Goal: Feedback & Contribution: Submit feedback/report problem

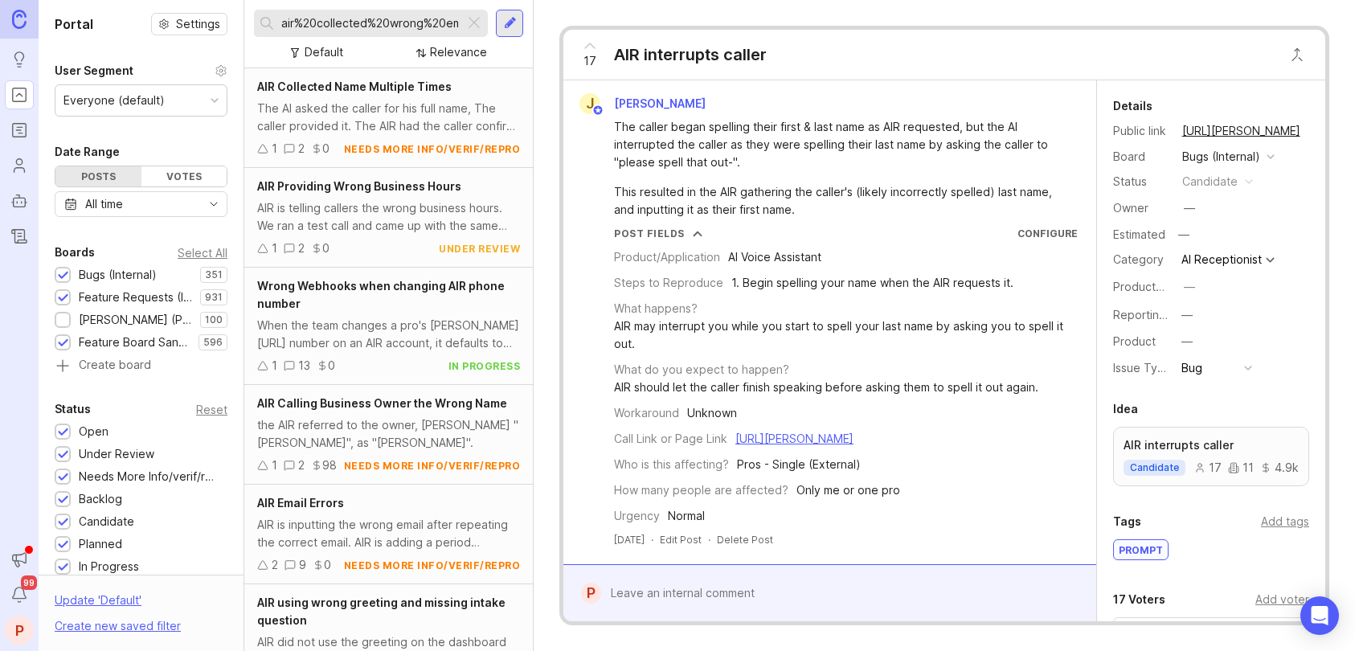
click at [470, 20] on div at bounding box center [473, 23] width 19 height 21
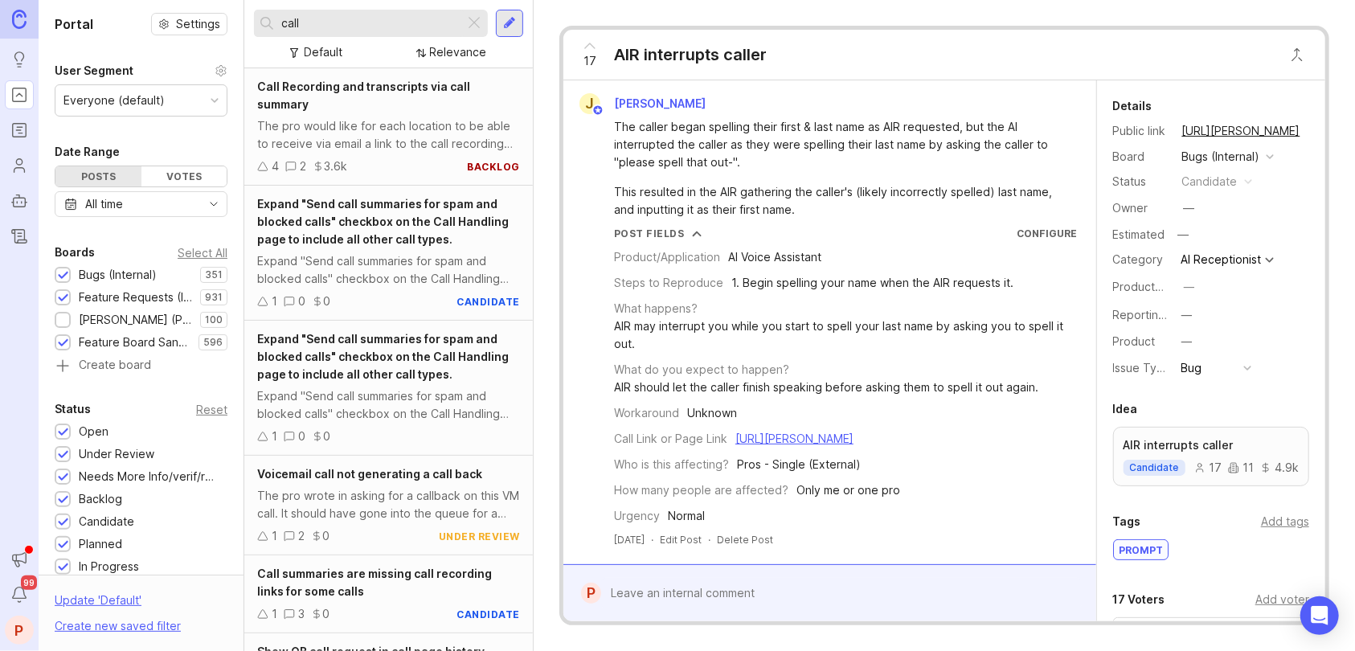
click at [418, 18] on input "call" at bounding box center [369, 23] width 177 height 18
type input "c"
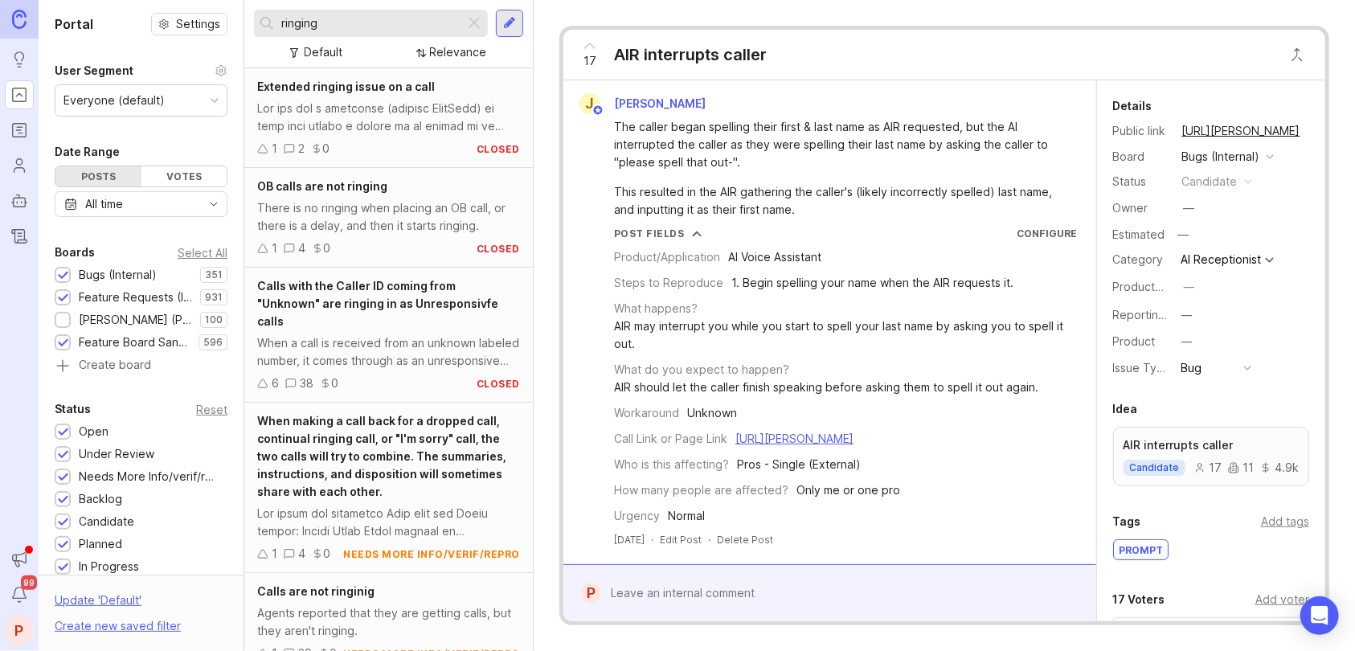
type input "ringing"
click at [361, 88] on span "Extended ringing issue on a call" at bounding box center [346, 87] width 178 height 14
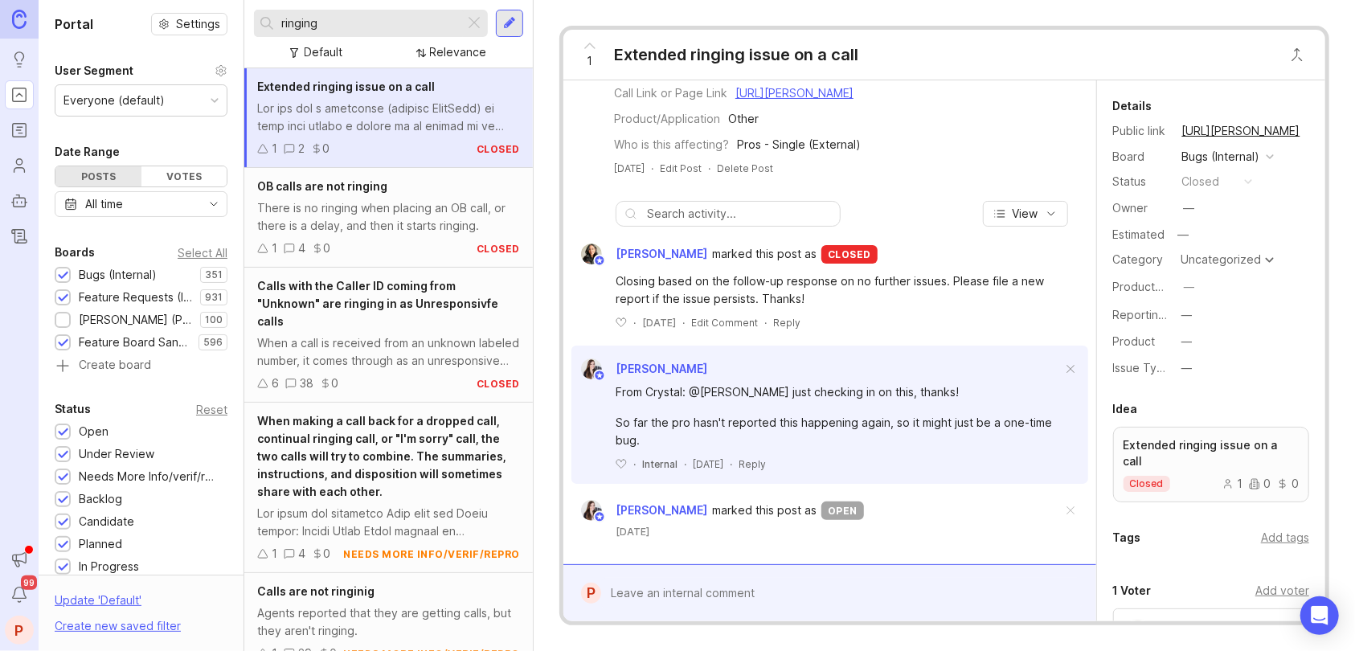
click at [505, 27] on div at bounding box center [510, 23] width 13 height 14
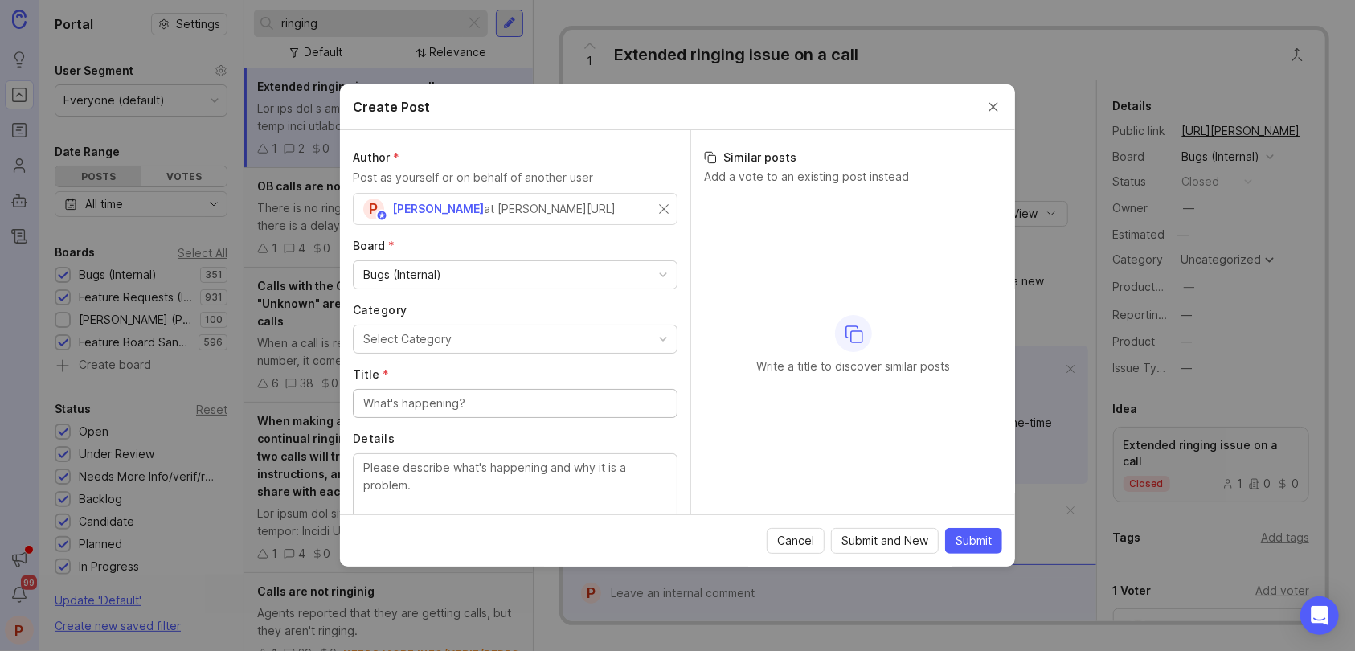
click at [423, 330] on div "Select Category" at bounding box center [407, 339] width 88 height 18
click at [620, 357] on div "Author * Post as yourself or on behalf of another user P [PERSON_NAME] at [PERS…" at bounding box center [515, 322] width 350 height 384
click at [443, 343] on div "Select Category" at bounding box center [407, 339] width 88 height 18
click at [450, 349] on button "Engineering" at bounding box center [515, 339] width 325 height 29
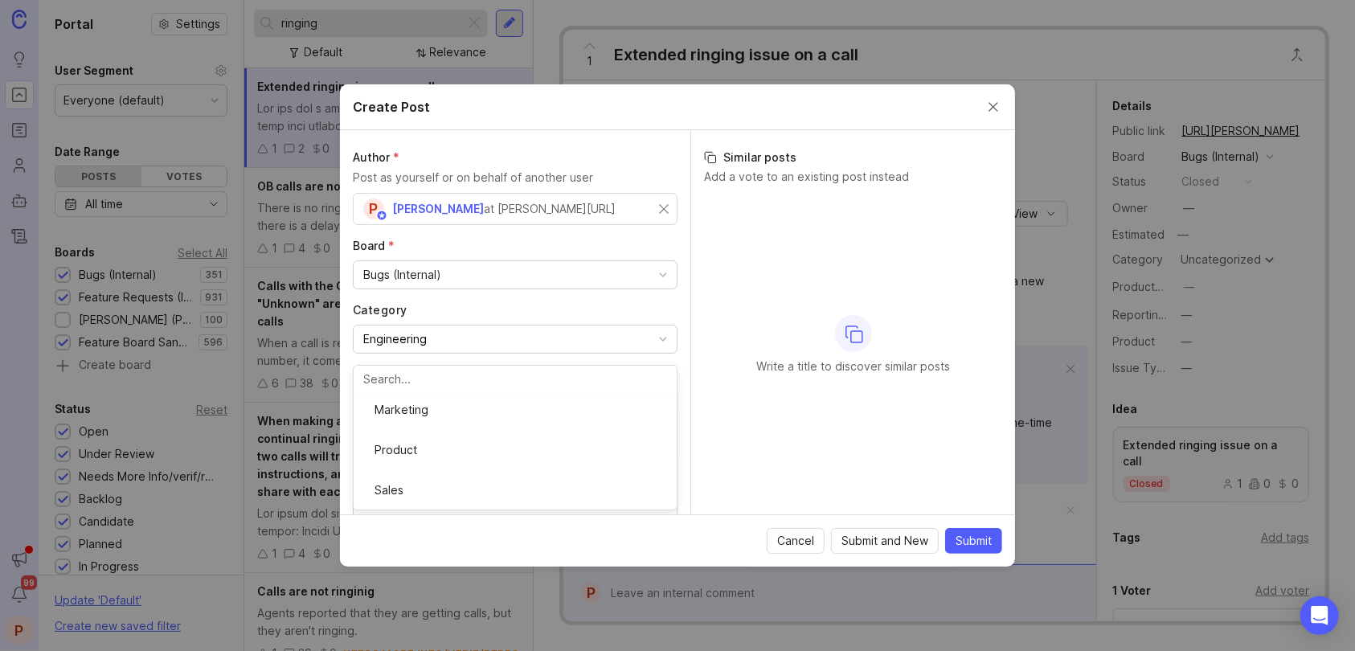
scroll to position [292, 0]
click at [461, 396] on input "Title *" at bounding box center [515, 404] width 304 height 18
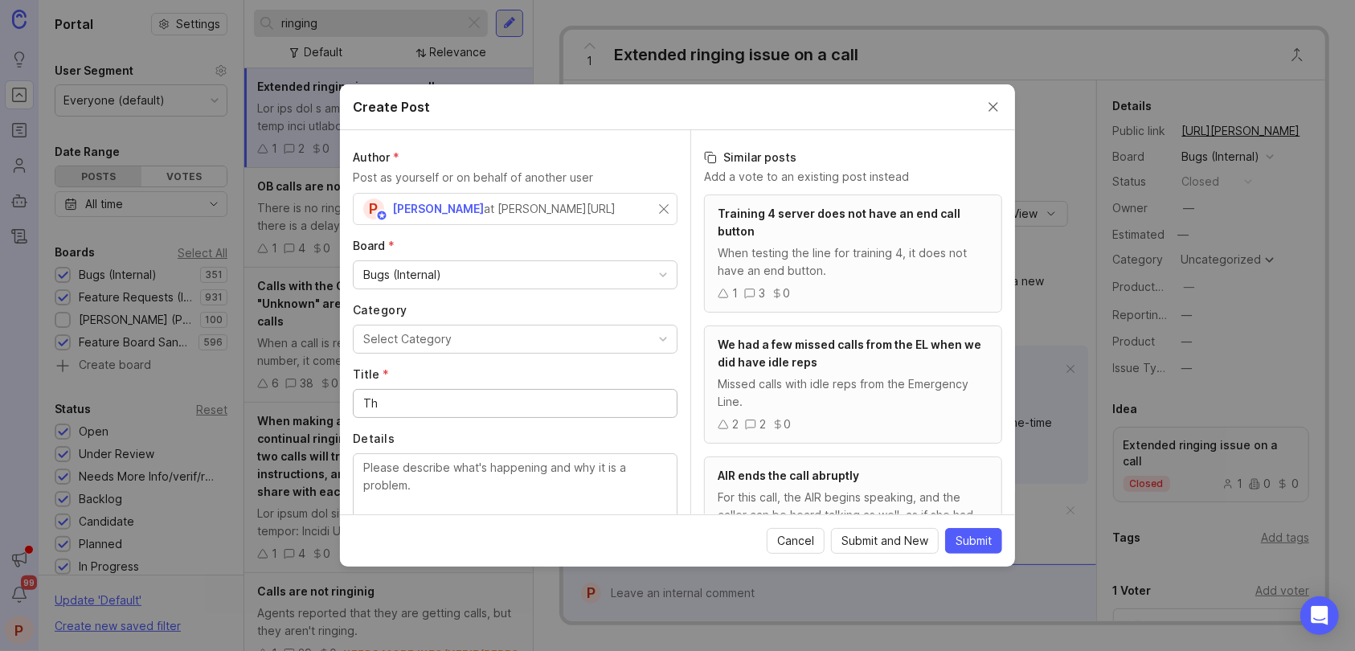
type input "T"
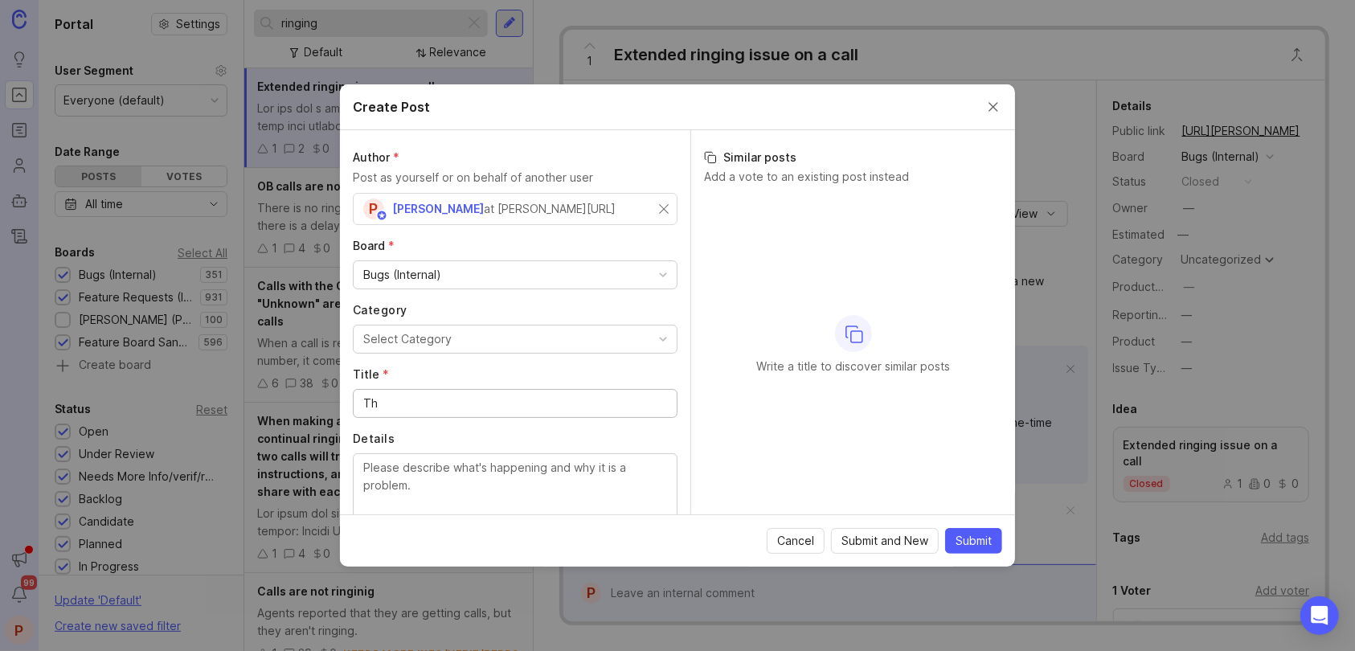
type input "T"
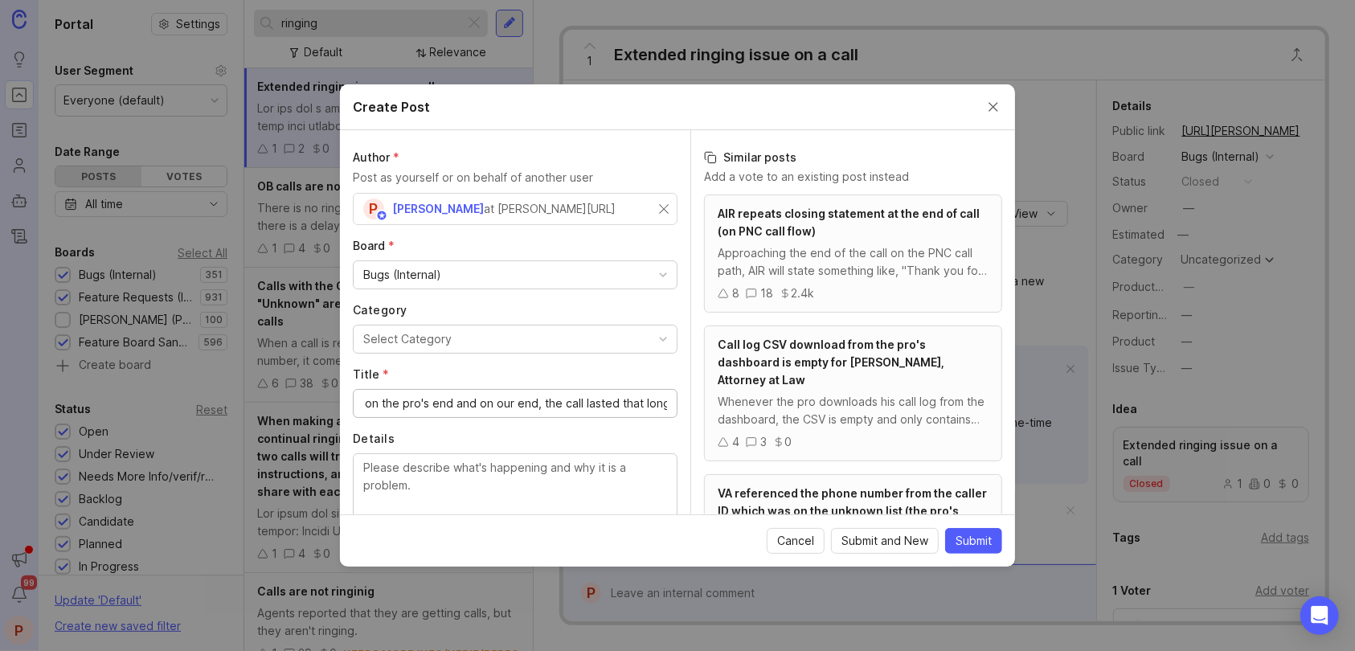
scroll to position [0, 116]
type input "The call rang for 96 on the pro's end and on our end, the call lasted that long"
click at [438, 485] on textarea "Details" at bounding box center [515, 485] width 304 height 53
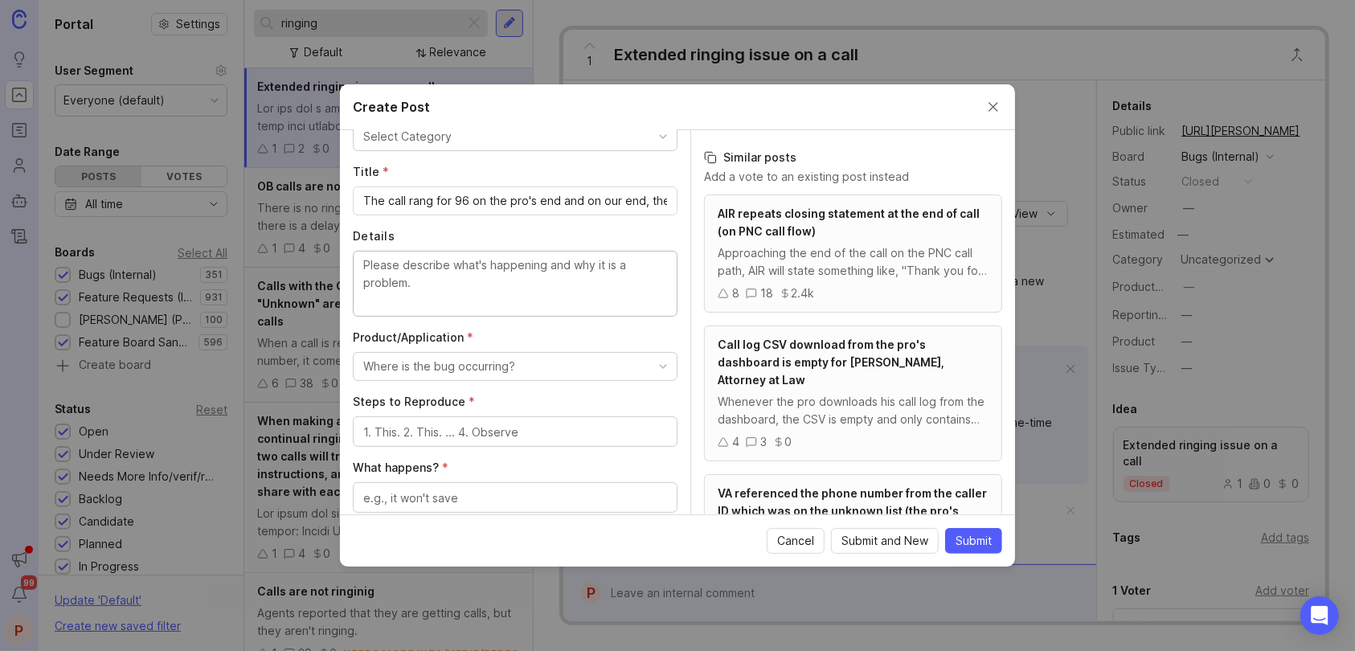
scroll to position [214, 0]
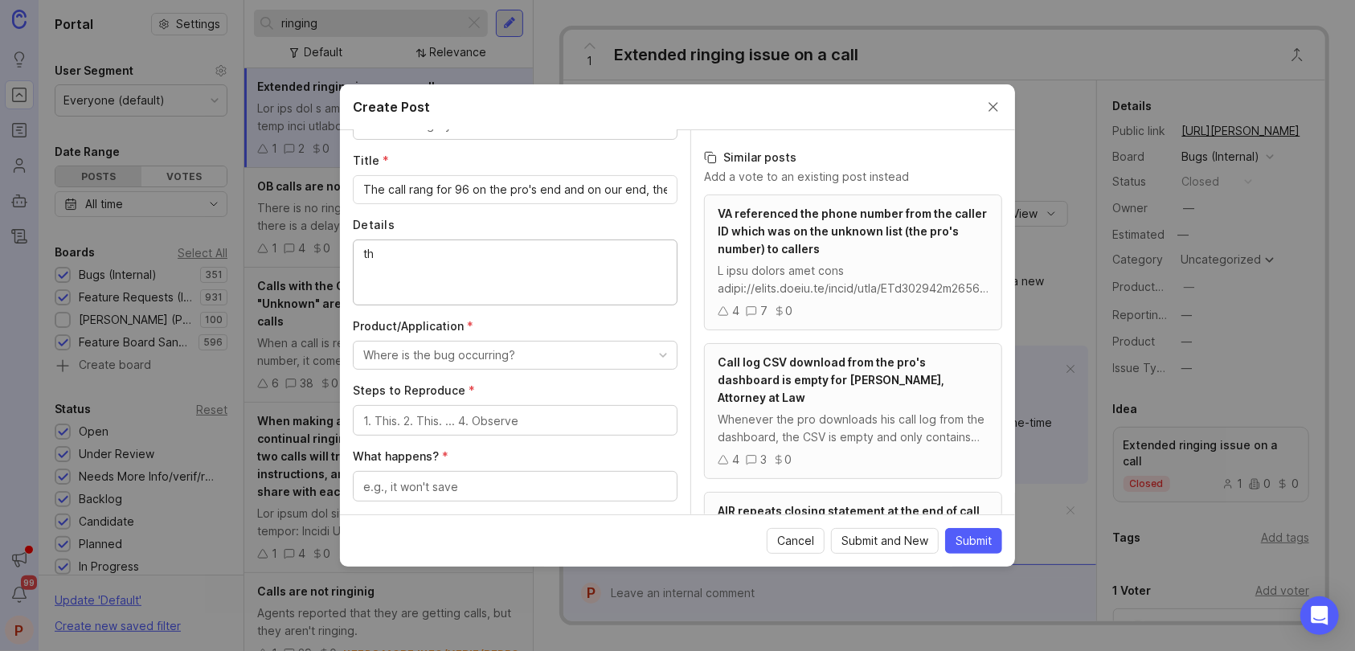
type textarea "t"
type textarea "The pro reported this call as it appears to have rung for 96 mins according to"
click at [467, 186] on input "The call rang for 96 on the pro's end and on our end, the call lasted that long" at bounding box center [515, 190] width 304 height 18
type input "The call rang for 96 mins on the pro's end and on our end, the call lasted that…"
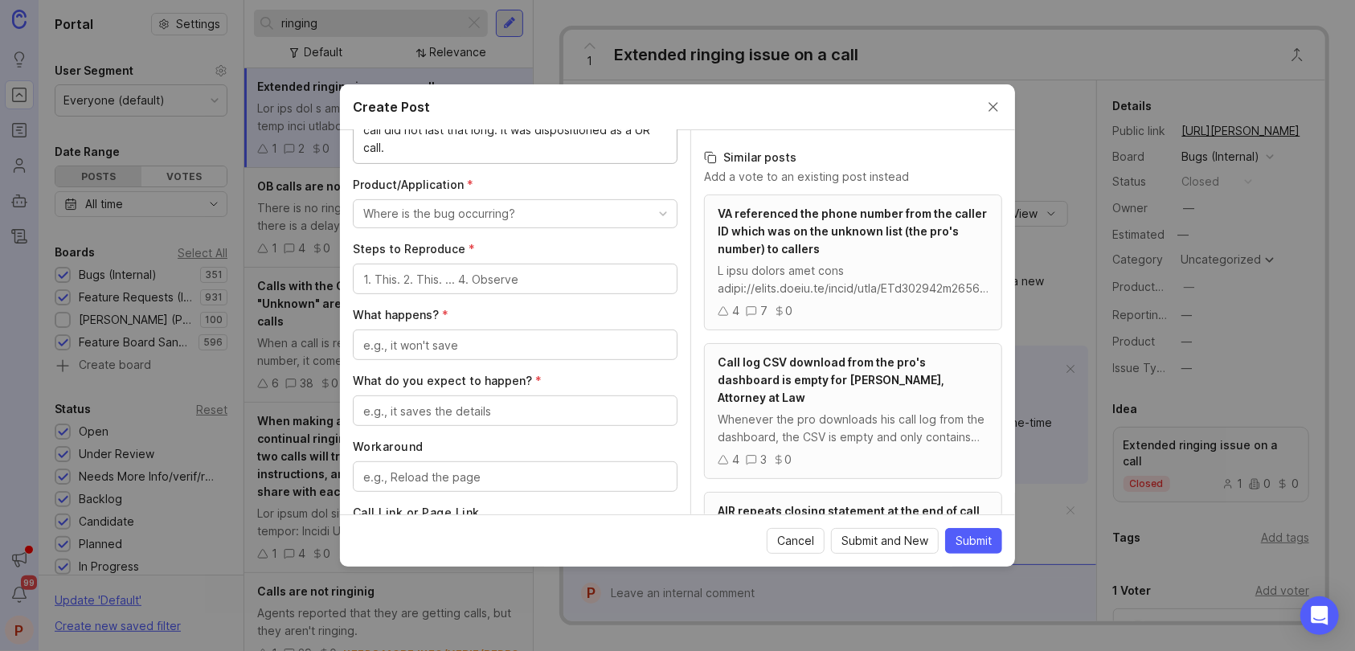
scroll to position [428, 0]
type textarea "The pro reported this call as it appears to have rung for 96 mins according to …"
click at [466, 216] on div "Where is the bug occurring?" at bounding box center [439, 211] width 152 height 18
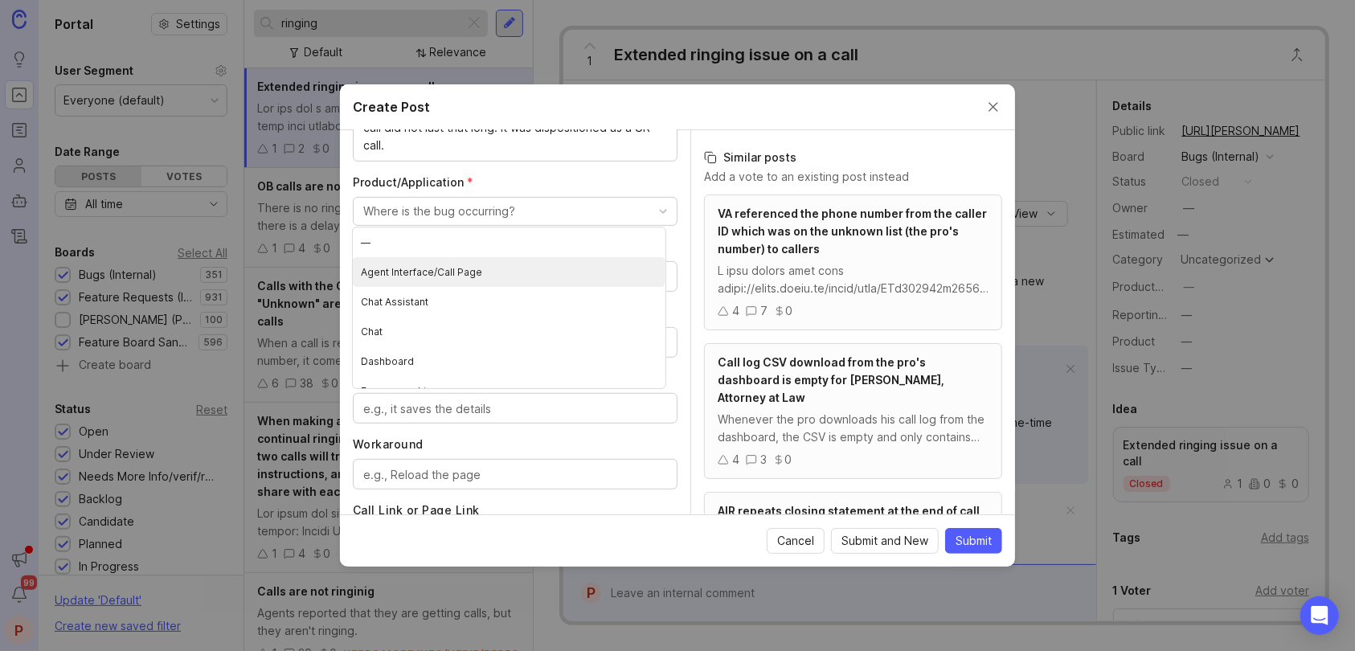
click at [469, 264] on Page "Agent Interface/Call Page" at bounding box center [509, 272] width 313 height 30
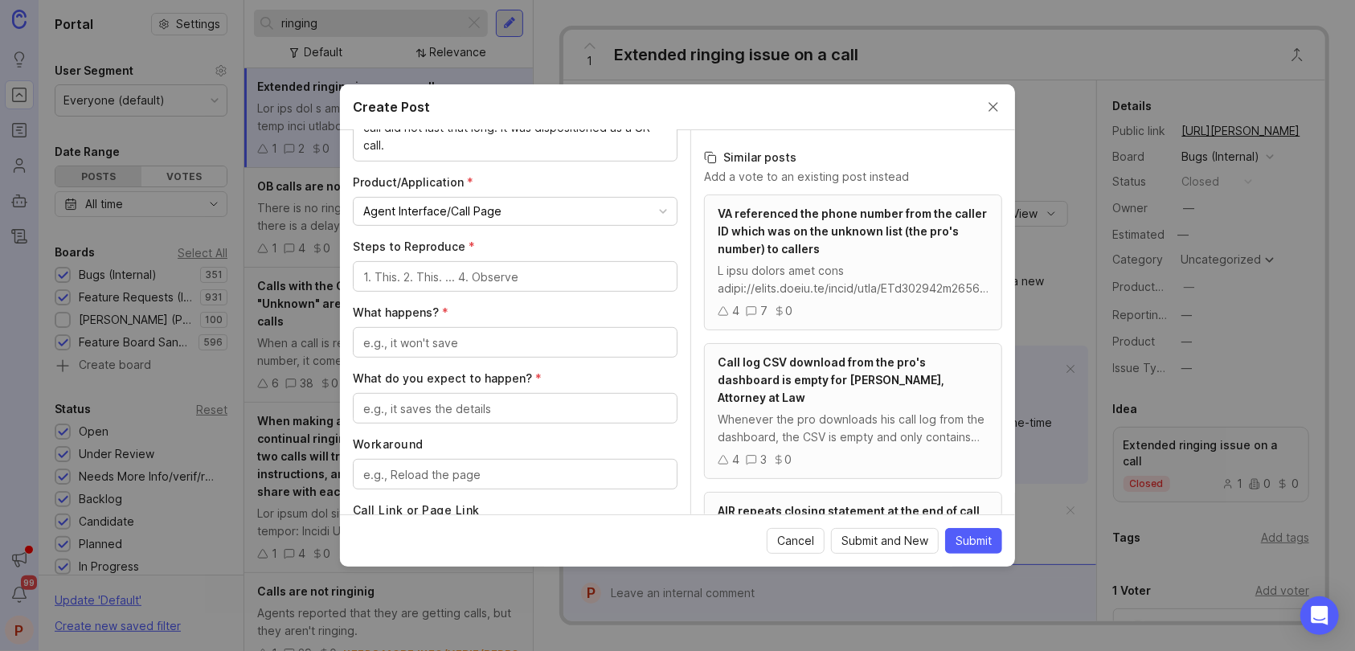
click at [467, 273] on textarea "Steps to Reproduce *" at bounding box center [515, 277] width 304 height 18
type textarea "N"
type textarea "Not sure we will be able to reproduce this incident"
click at [447, 349] on textarea "What happens? *" at bounding box center [515, 343] width 304 height 18
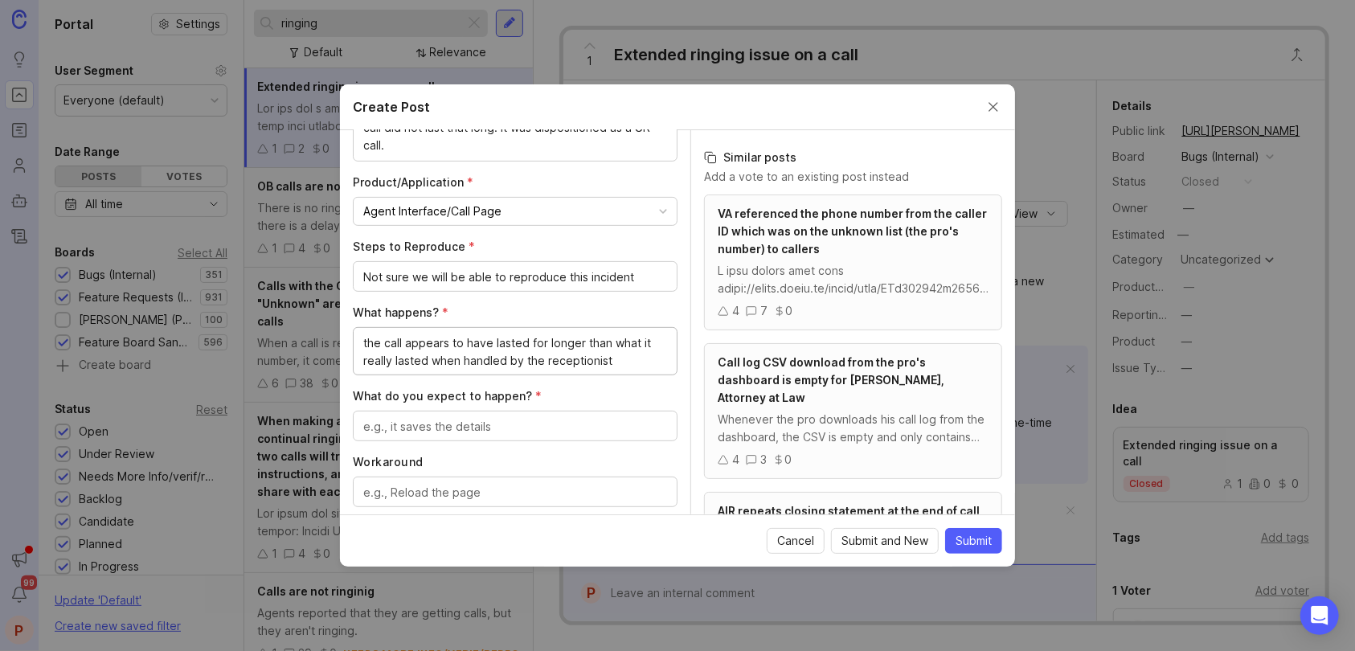
type textarea "the call appears to have lasted for longer than what it really lasted when hand…"
click at [502, 435] on div at bounding box center [515, 426] width 325 height 31
type textarea "f"
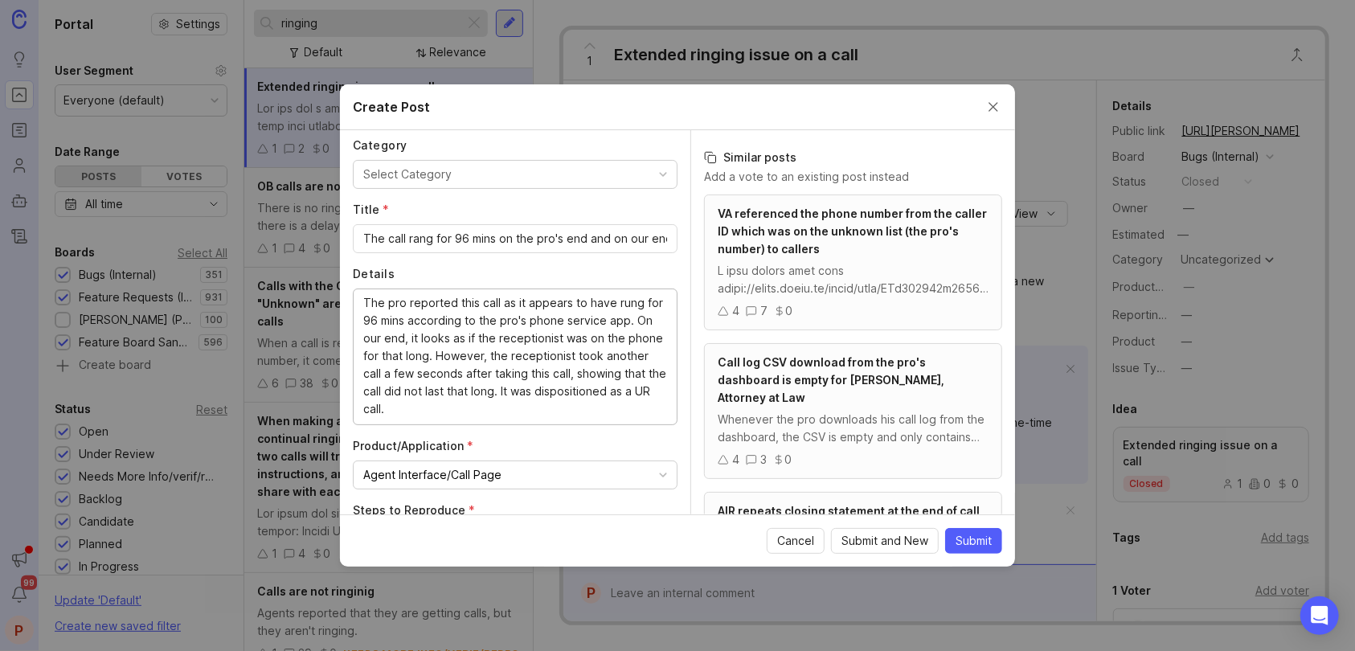
scroll to position [107, 0]
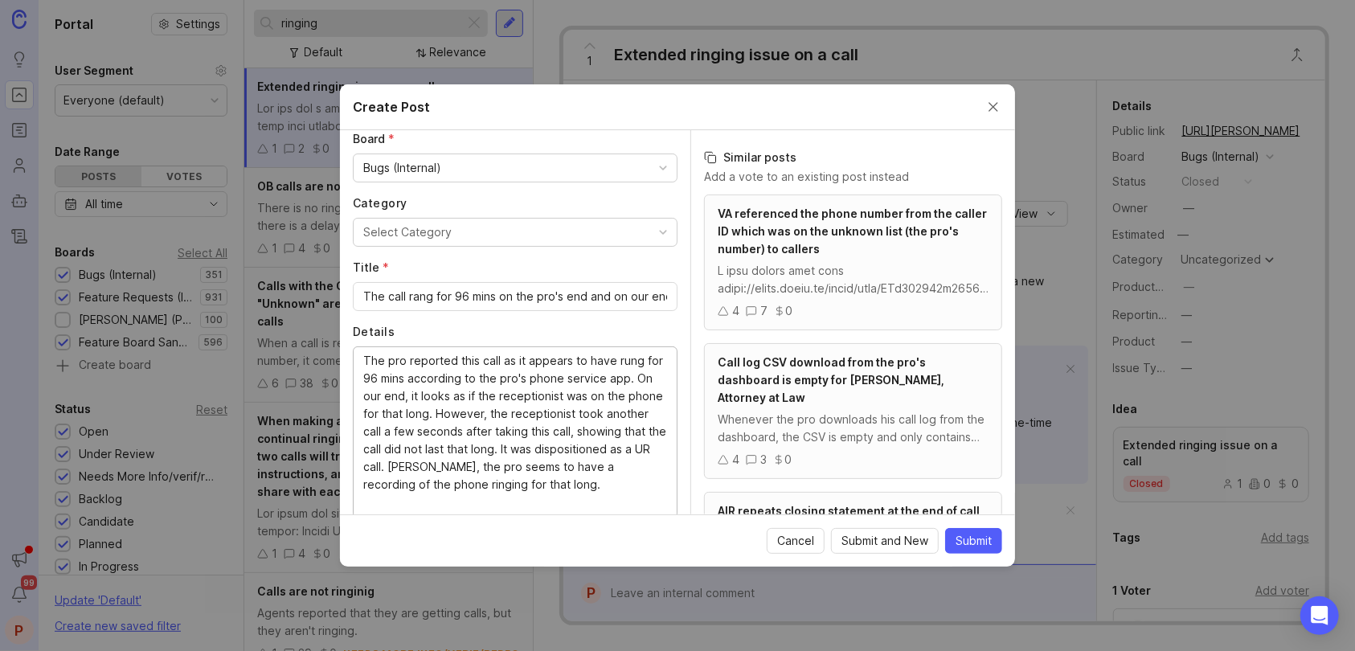
click at [520, 471] on textarea "The pro reported this call as it appears to have rung for 96 mins according to …" at bounding box center [515, 431] width 304 height 159
click at [0, 0] on lt-span "Neve r theless" at bounding box center [0, 0] width 0 height 0
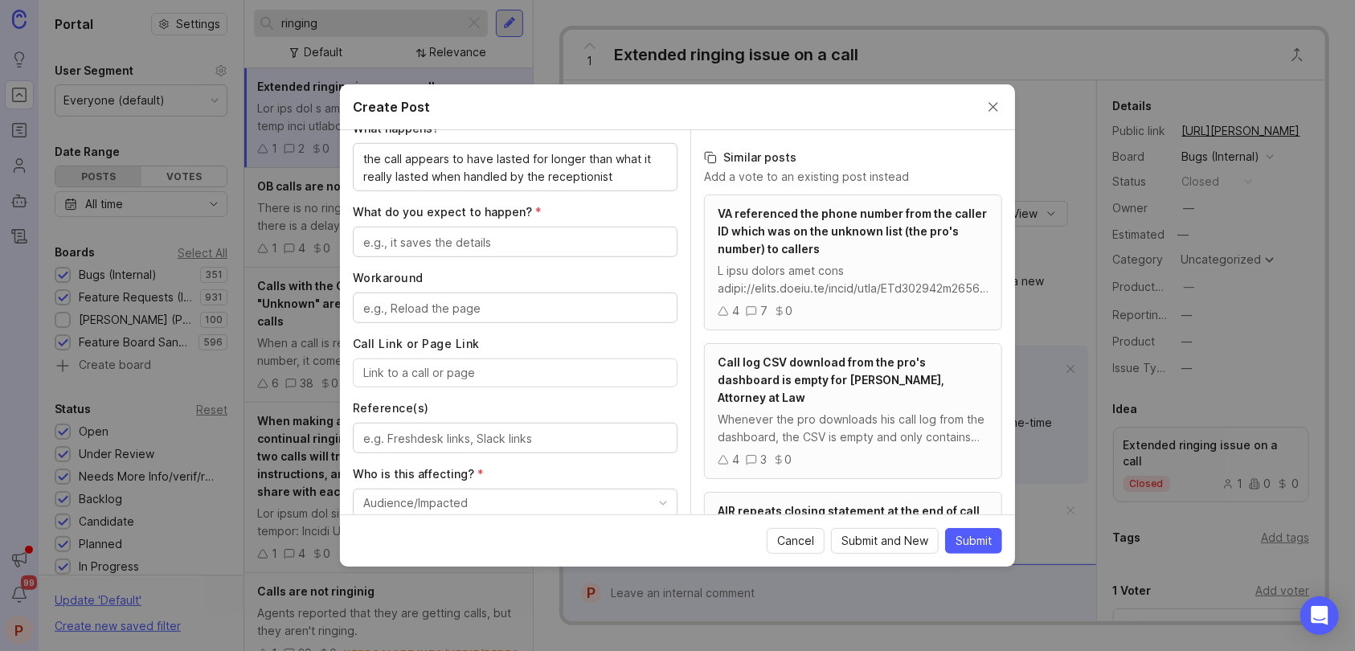
scroll to position [623, 0]
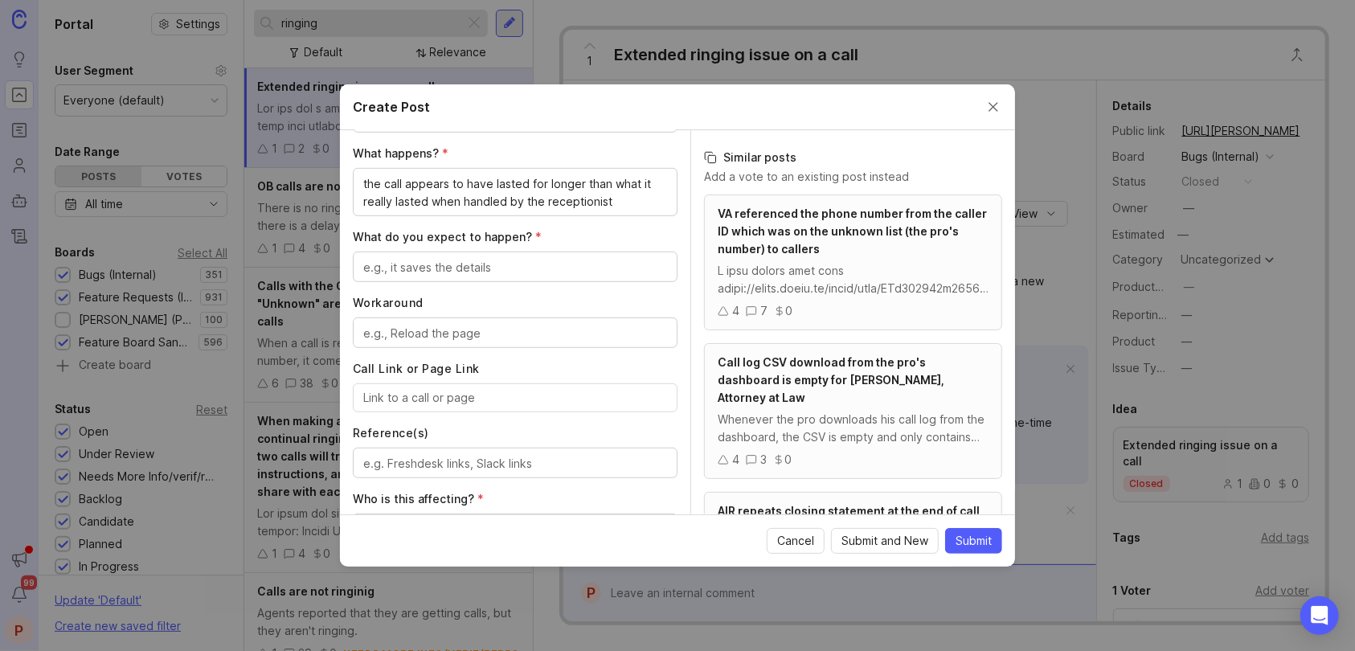
type textarea "The pro reported this call as it appears to have rung for 96 mins according to …"
click at [505, 272] on textarea "What do you expect to happen? *" at bounding box center [515, 268] width 304 height 18
type textarea "for the correct length times of the call to be displayed"
click at [461, 326] on textarea "Workaround" at bounding box center [515, 334] width 304 height 18
type textarea "N/A"
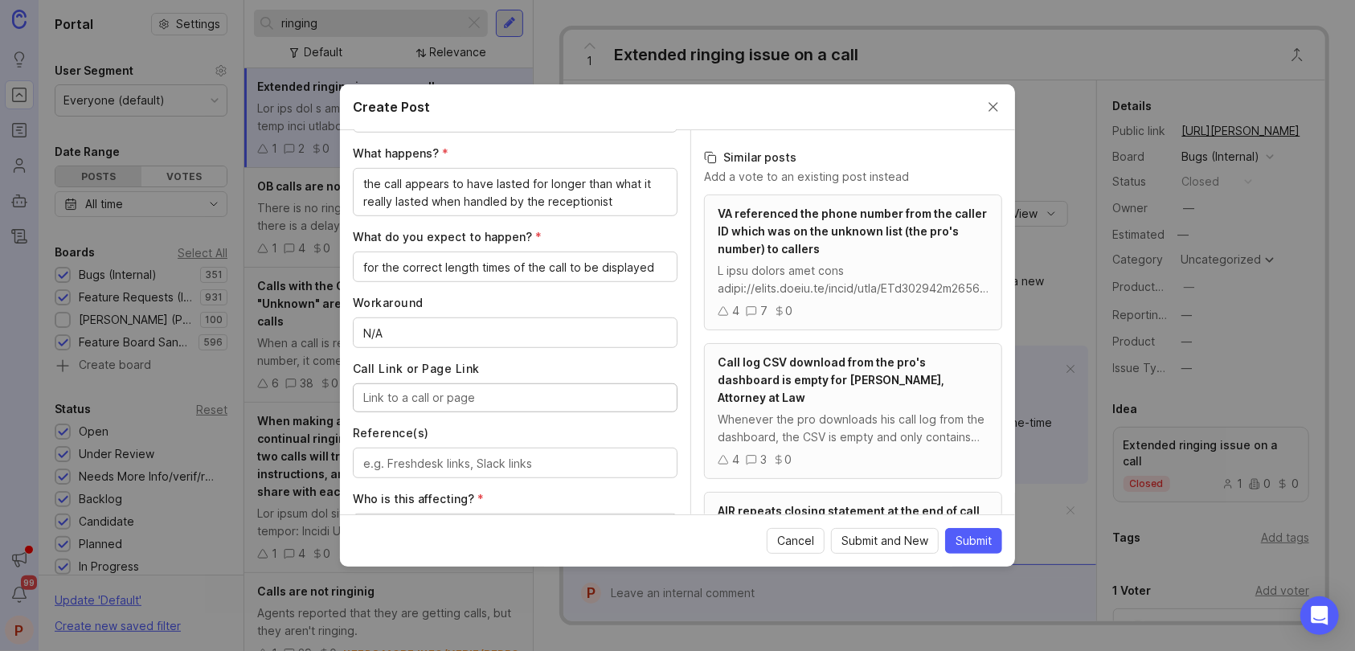
click at [397, 401] on input "Call Link or Page Link" at bounding box center [515, 398] width 304 height 18
paste input "[URL][PERSON_NAME]"
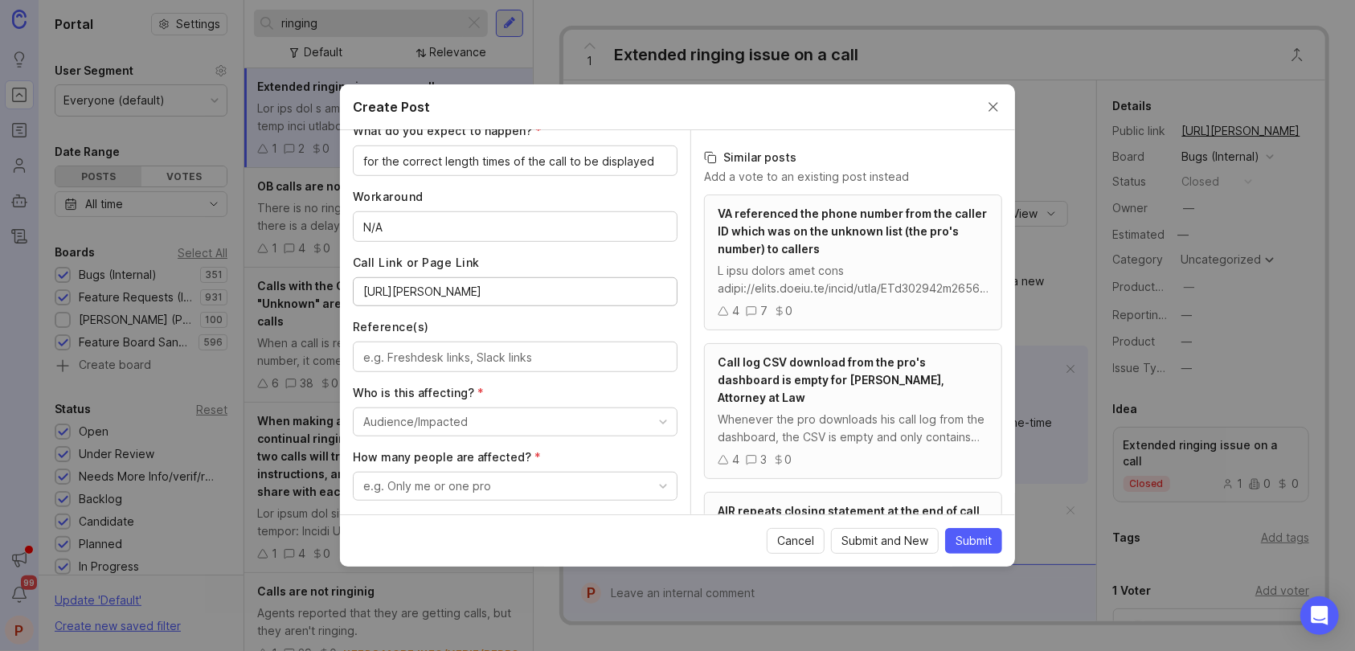
scroll to position [730, 0]
type input "[URL][PERSON_NAME]"
click at [407, 350] on textarea "Reference(s)" at bounding box center [515, 357] width 304 height 18
paste textarea "[URL][PERSON_NAME][DOMAIN_NAME]"
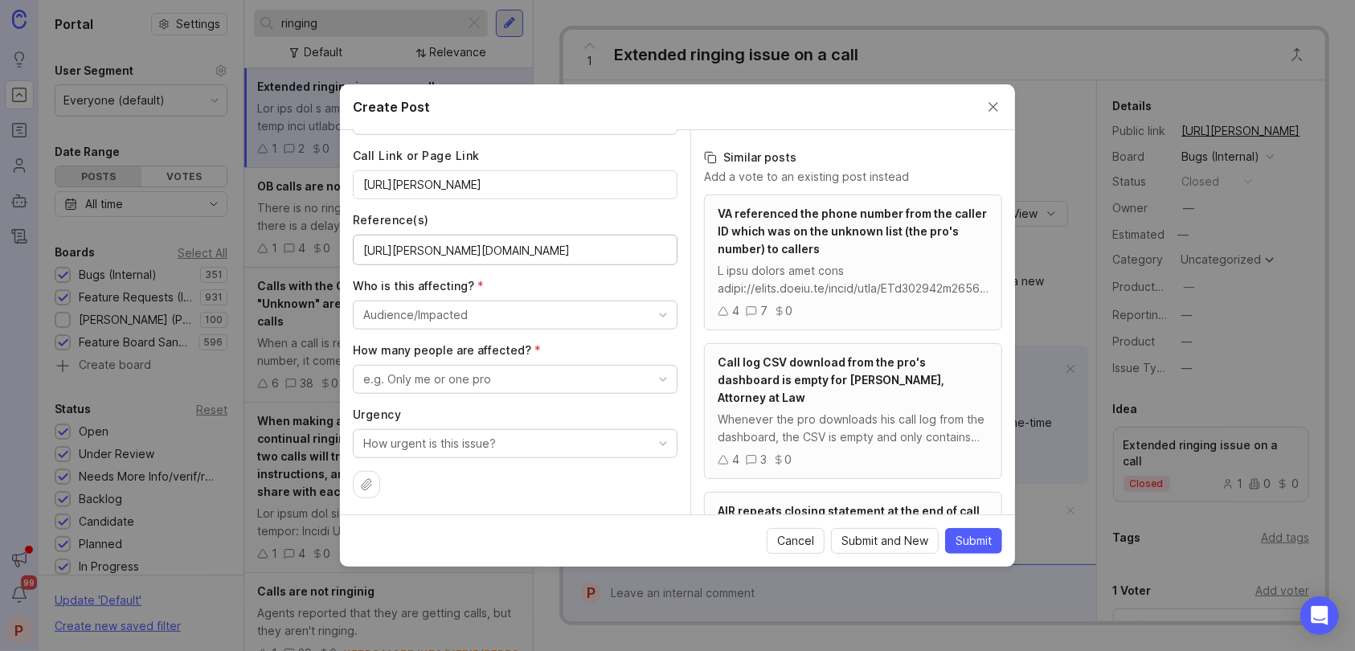
scroll to position [836, 0]
type textarea "[URL][PERSON_NAME][DOMAIN_NAME]"
click at [467, 309] on button "Audience/Impacted" at bounding box center [515, 314] width 325 height 29
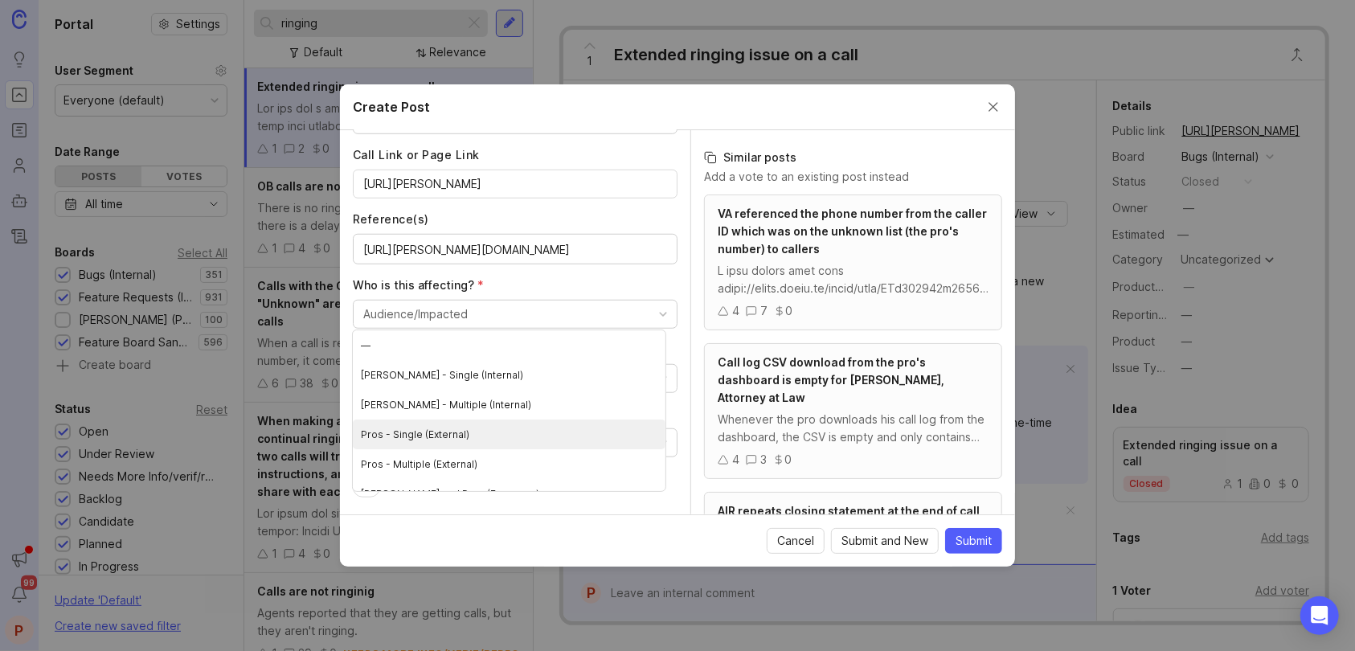
click at [472, 437] on \(External\) "Pros - Single (External)" at bounding box center [509, 434] width 313 height 30
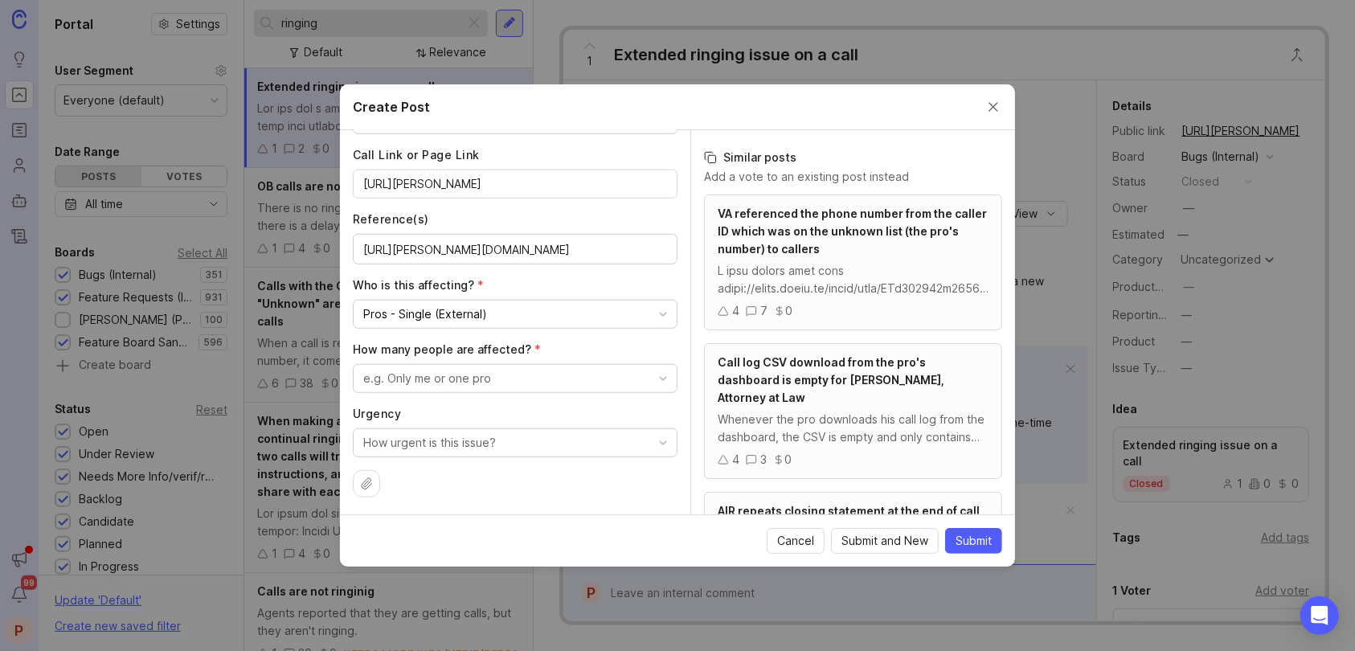
click at [448, 374] on div "e.g. Only me or one pro" at bounding box center [427, 379] width 128 height 18
click at [423, 441] on pro "Only me or one pro" at bounding box center [509, 438] width 313 height 30
click at [454, 429] on button "How urgent is this issue?" at bounding box center [515, 442] width 325 height 29
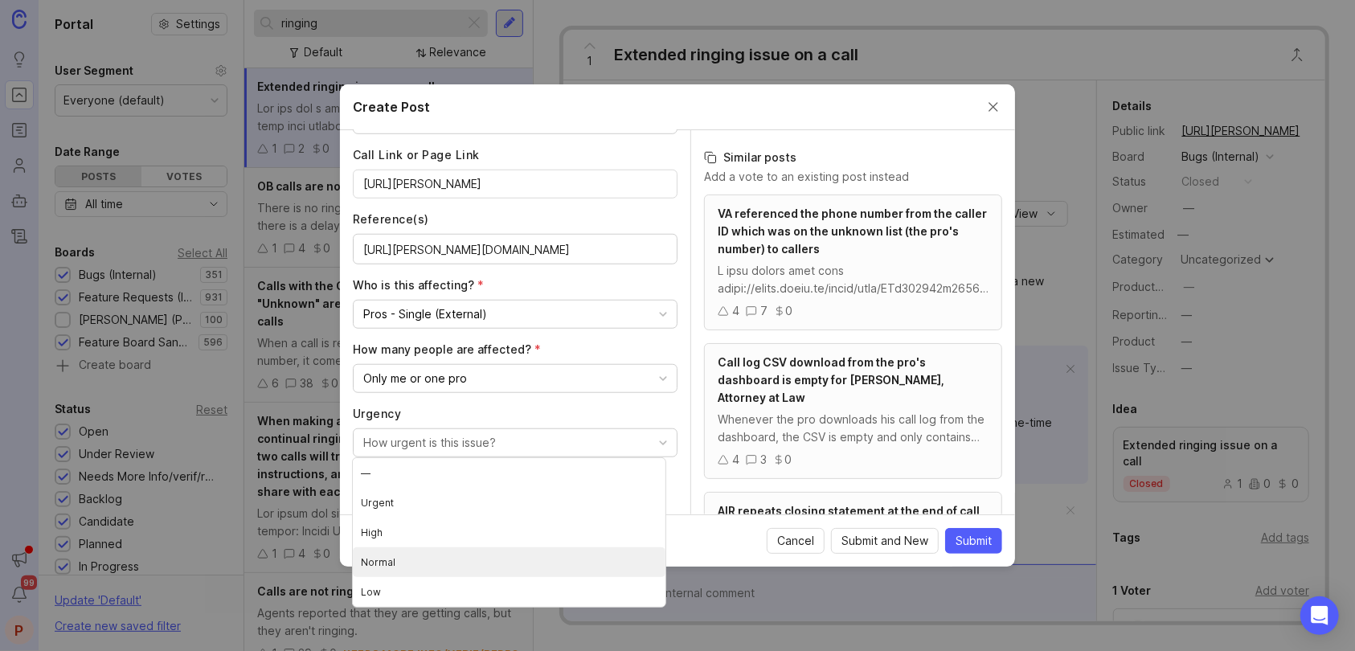
drag, startPoint x: 360, startPoint y: 562, endPoint x: 419, endPoint y: 480, distance: 100.8
click at [362, 562] on li "Normal" at bounding box center [509, 562] width 313 height 30
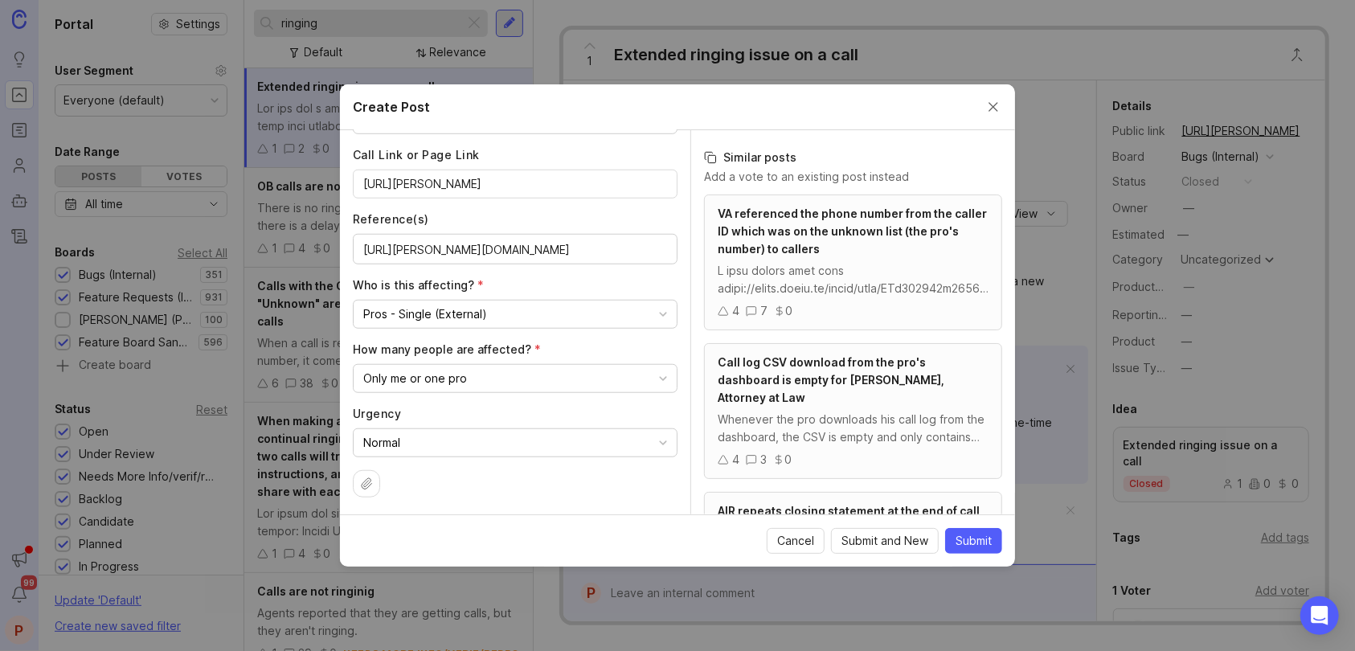
scroll to position [0, 0]
click at [968, 542] on span "Submit" at bounding box center [973, 541] width 36 height 16
